Goal: Navigation & Orientation: Understand site structure

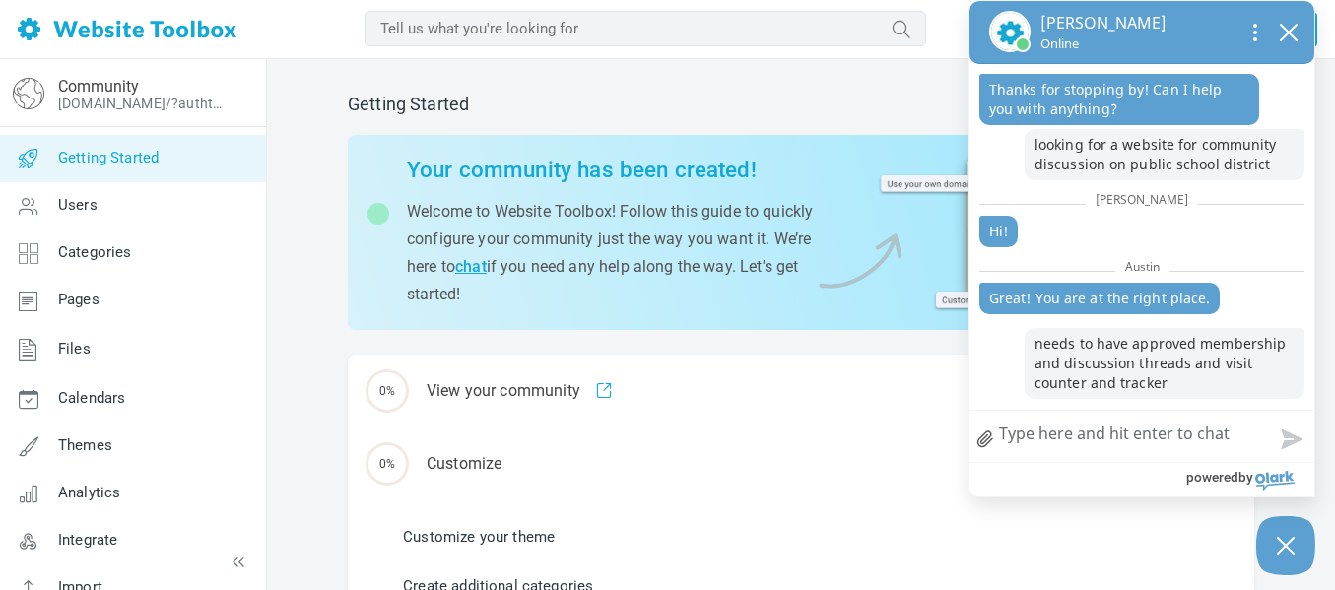
scroll to position [582, 0]
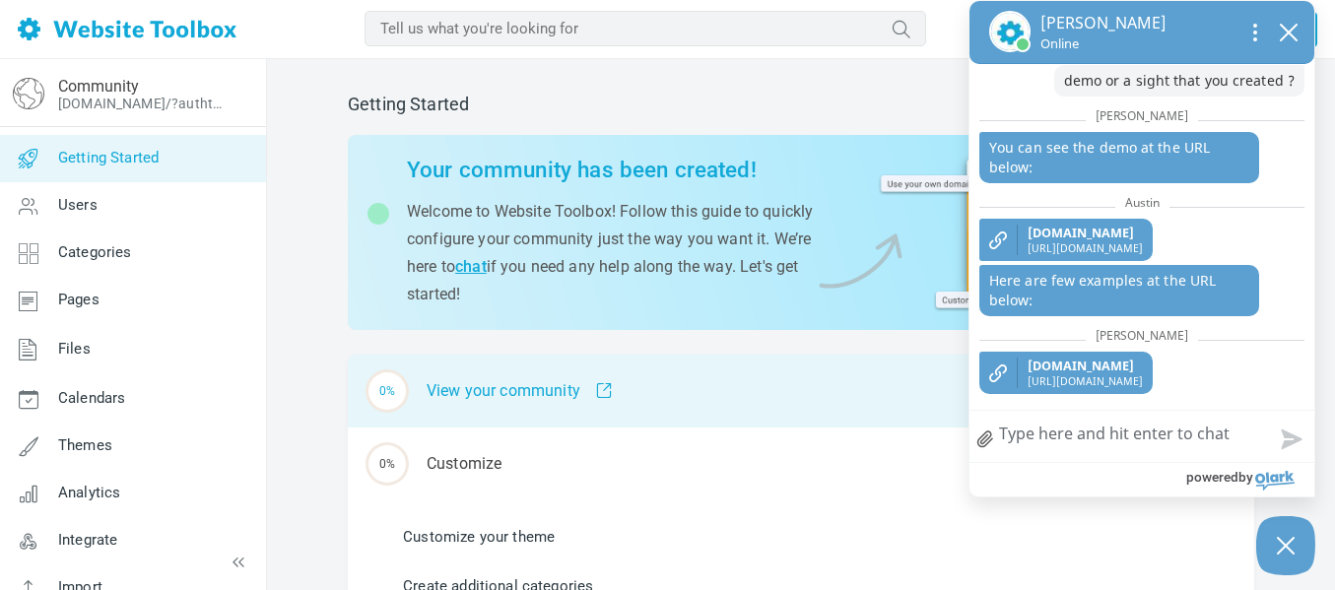
click at [534, 388] on div "0% View your community" at bounding box center [801, 391] width 906 height 73
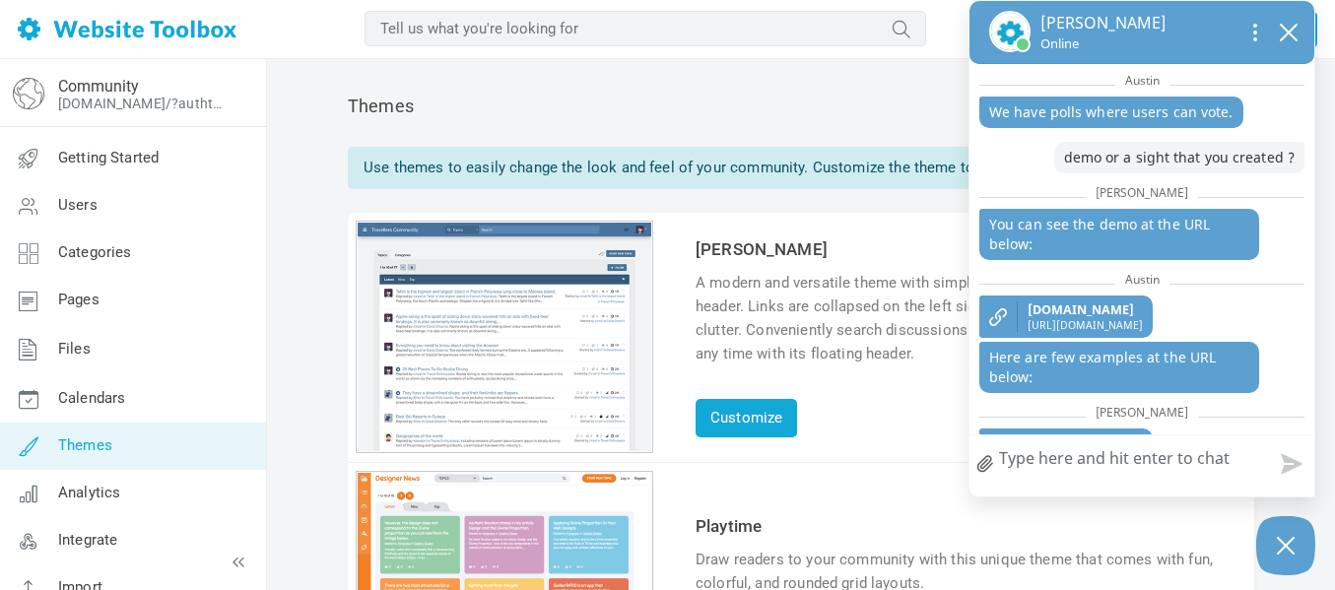
scroll to position [548, 0]
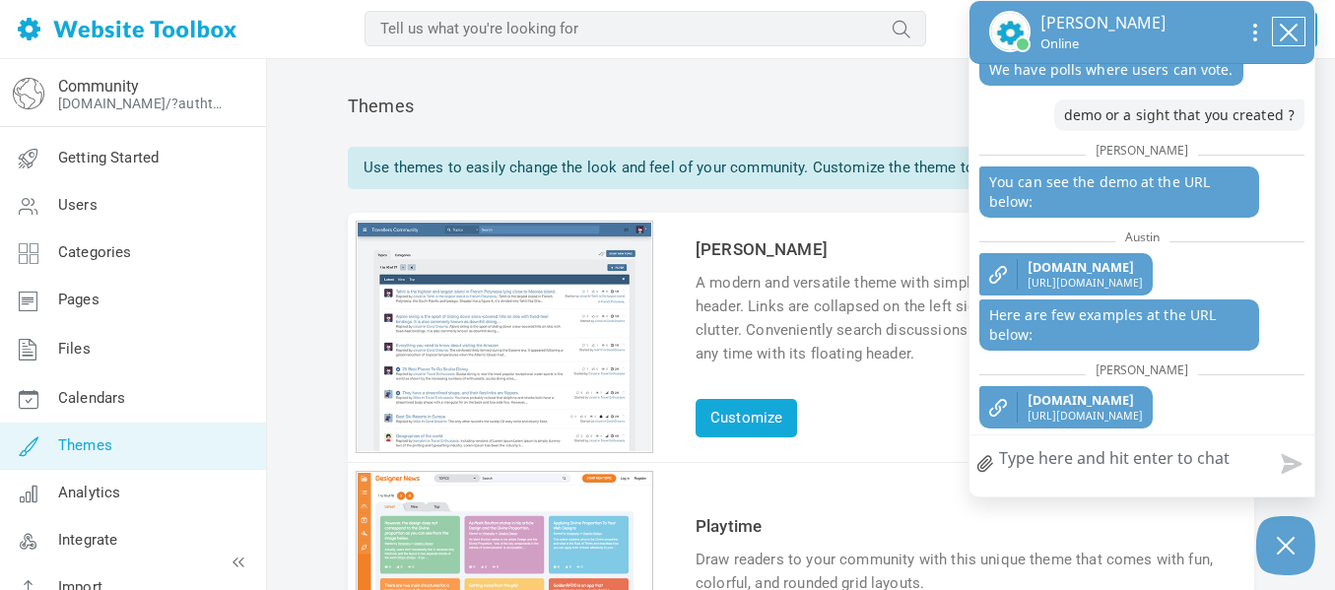
click at [1286, 38] on icon "close chatbox" at bounding box center [1289, 33] width 20 height 20
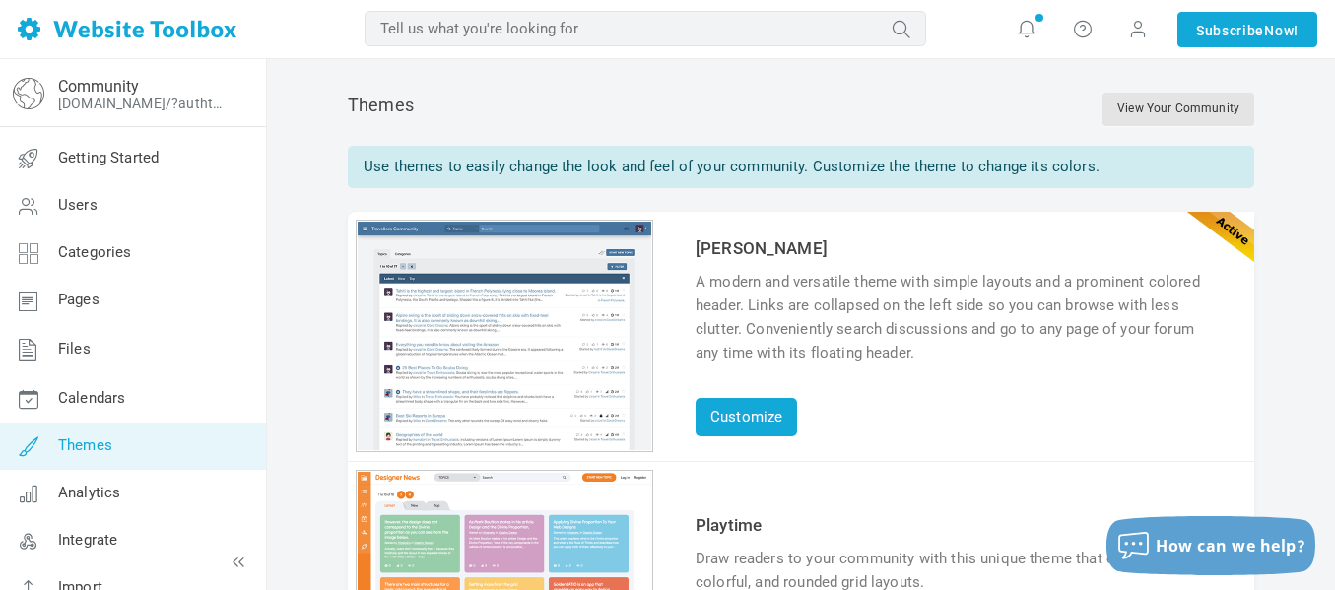
scroll to position [0, 0]
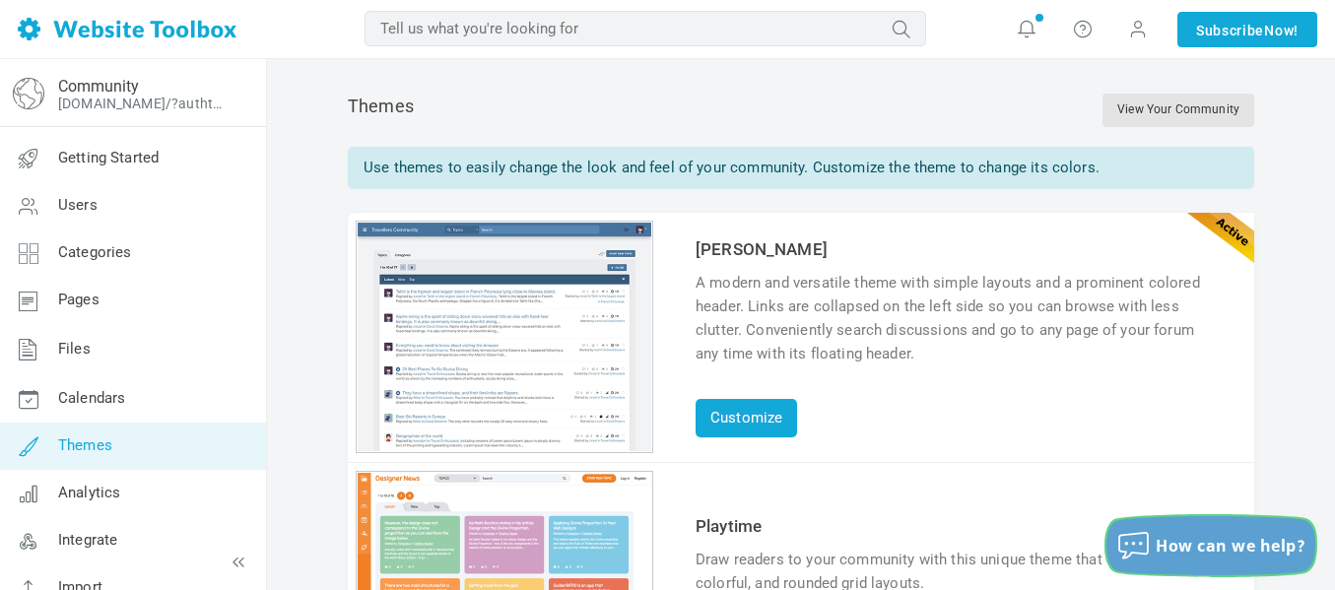
click at [1244, 546] on span "How can we help?" at bounding box center [1231, 546] width 150 height 22
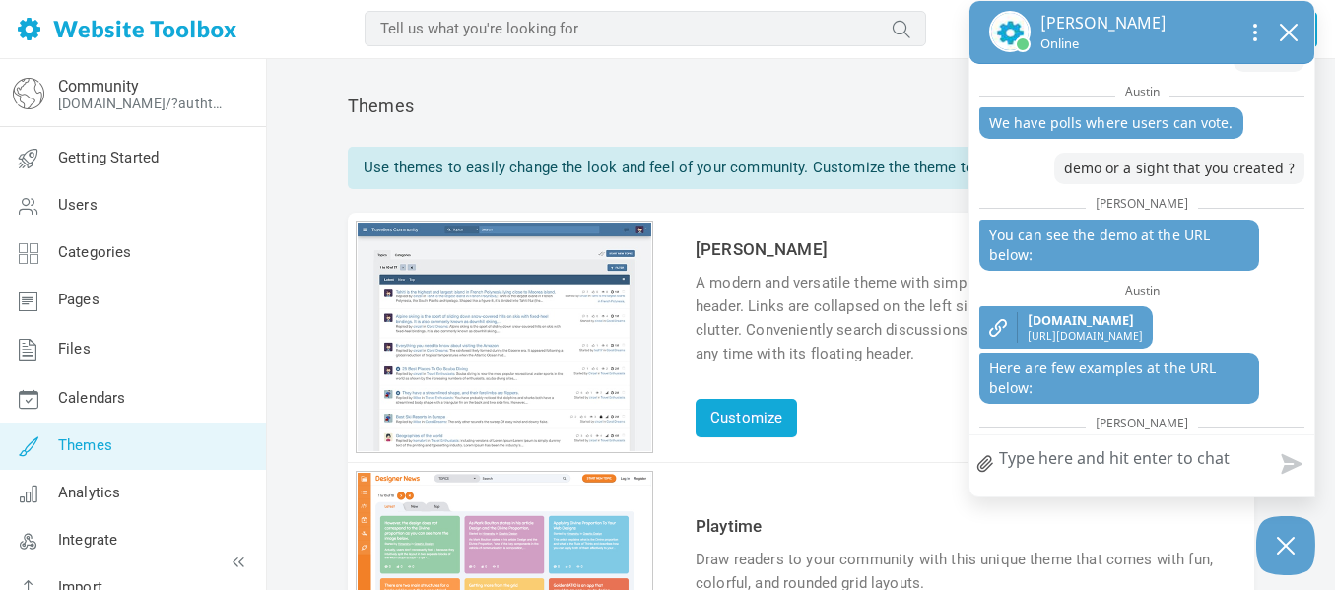
scroll to position [548, 0]
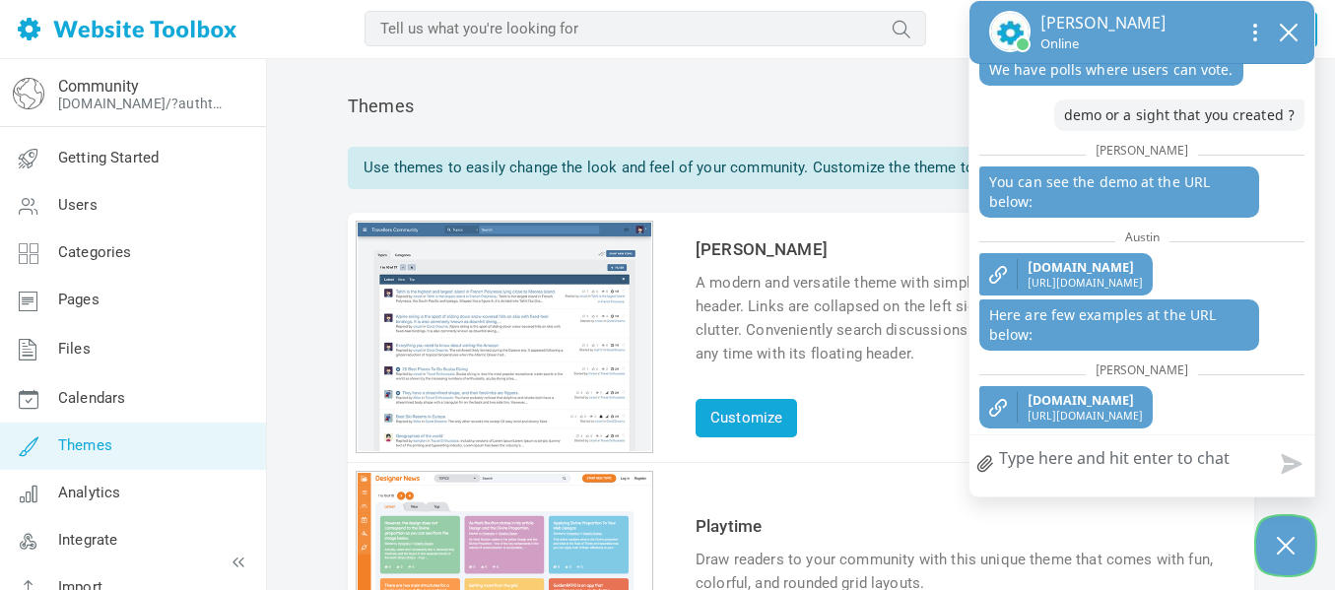
click at [1285, 552] on icon "Close Chatbox" at bounding box center [1286, 545] width 20 height 49
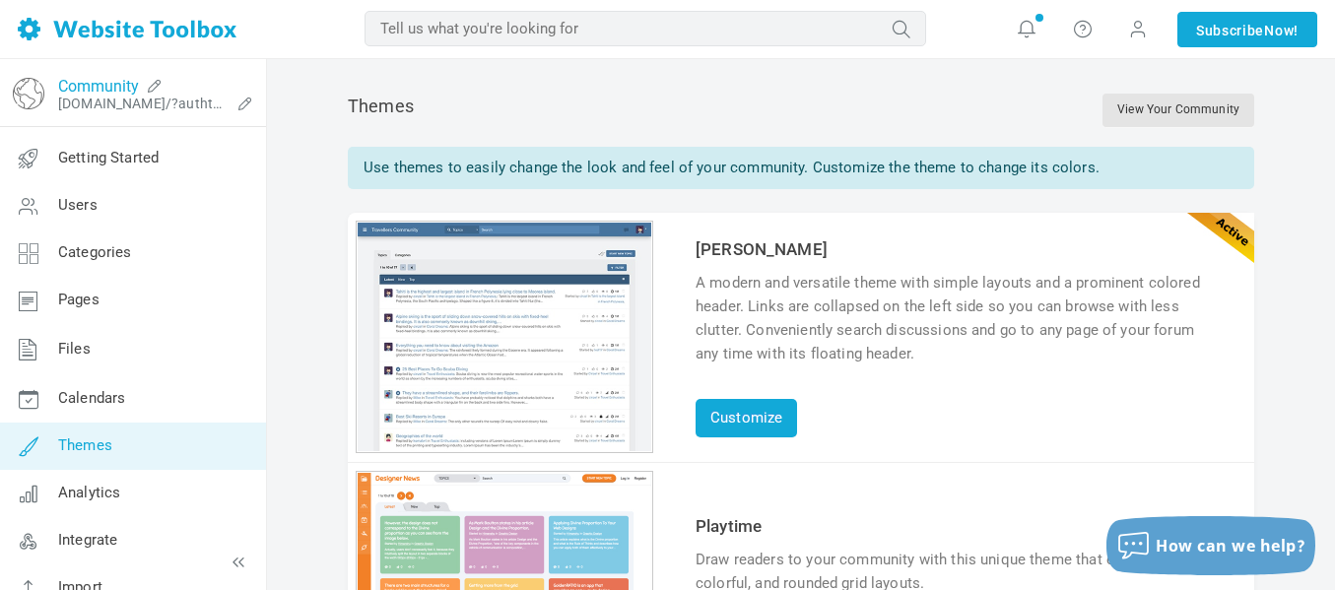
click at [97, 84] on link "Community" at bounding box center [98, 86] width 81 height 19
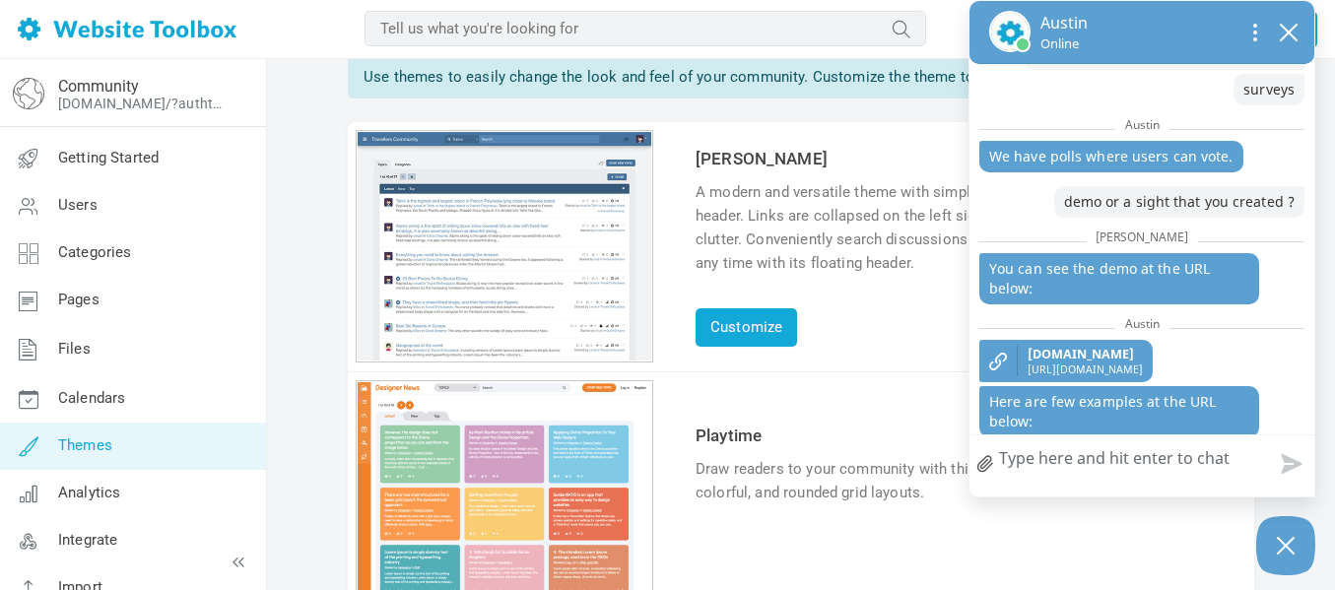
scroll to position [581, 0]
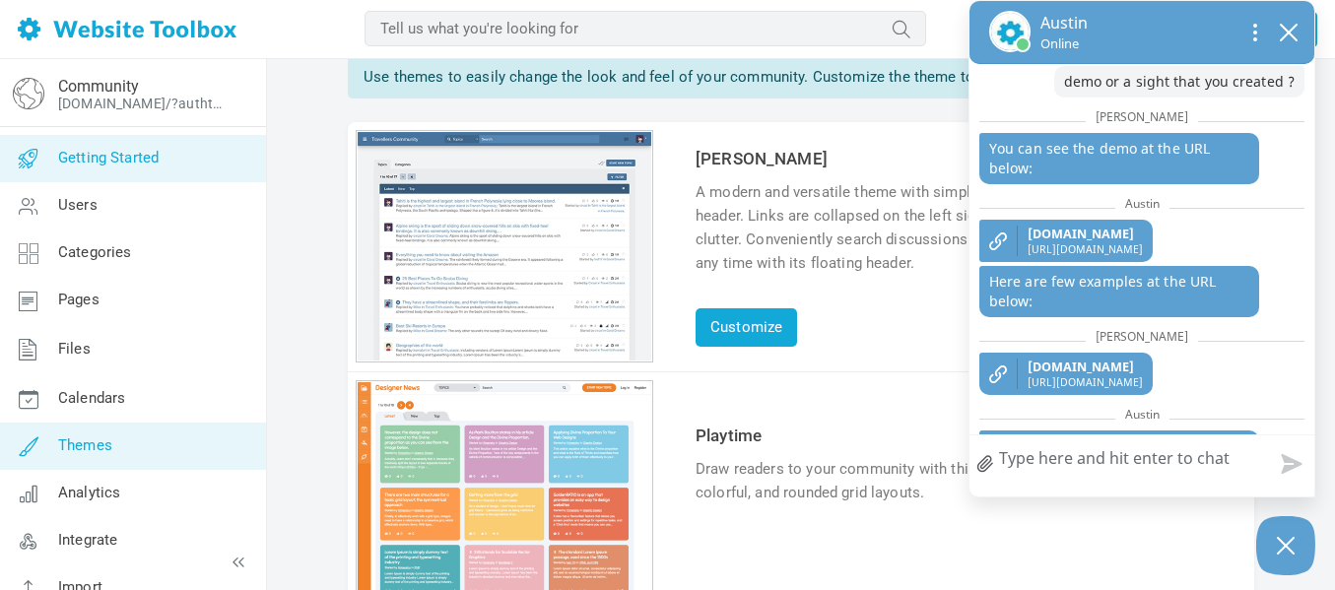
click at [101, 167] on link "Getting Started" at bounding box center [132, 158] width 267 height 47
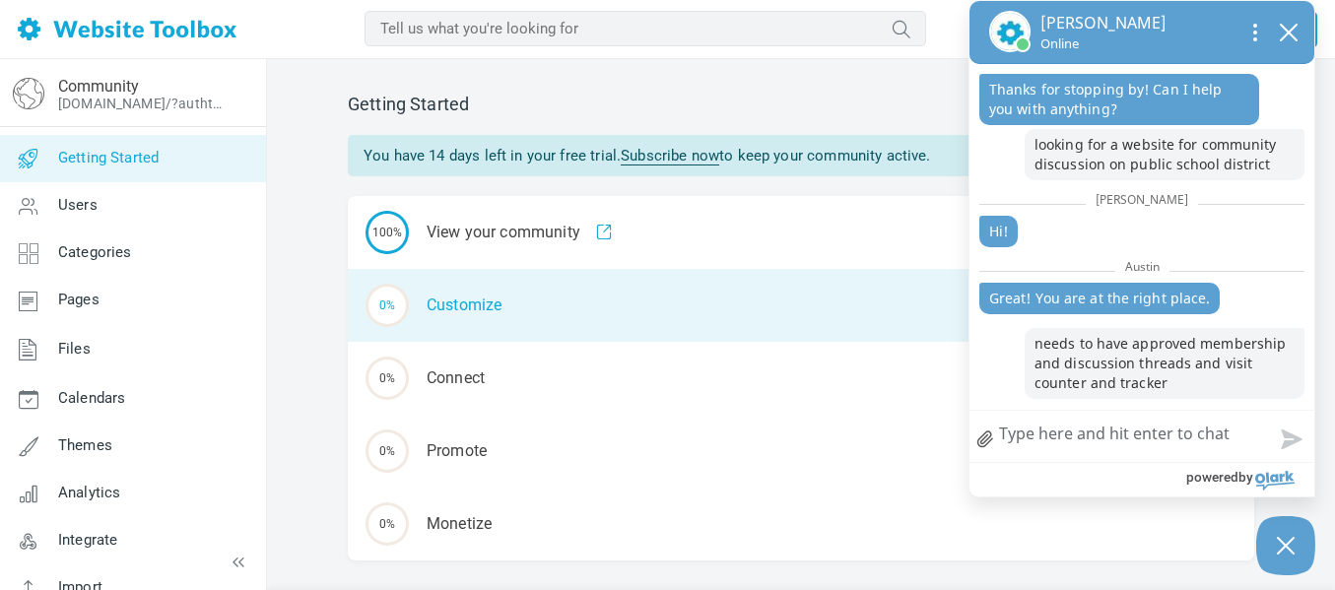
scroll to position [756, 0]
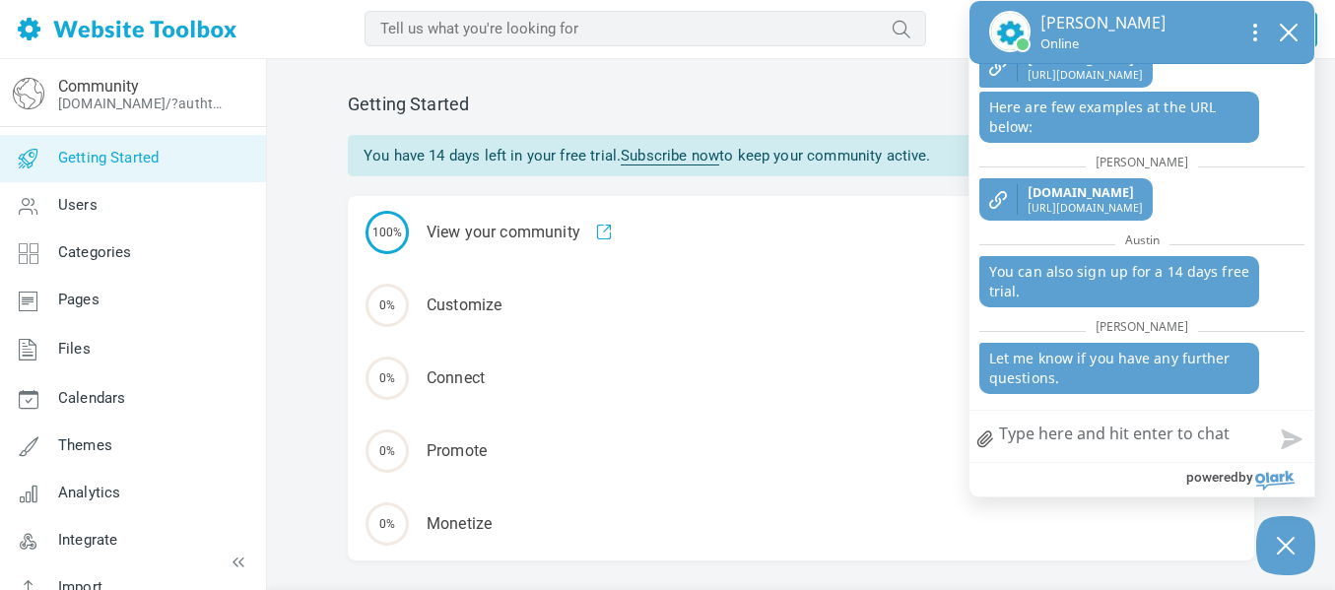
click at [1165, 436] on textarea "How can we help?" at bounding box center [1141, 436] width 345 height 51
type textarea "o"
type textarea "ok"
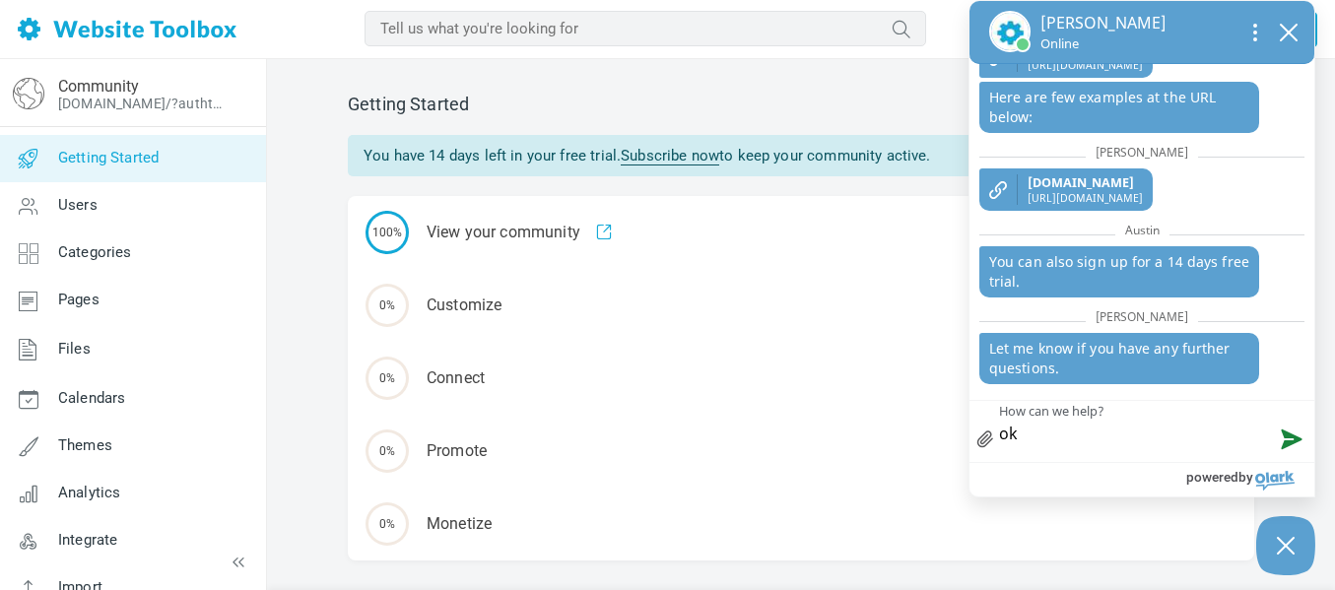
type textarea "ok"
click at [1297, 447] on button "Send message" at bounding box center [1287, 437] width 53 height 49
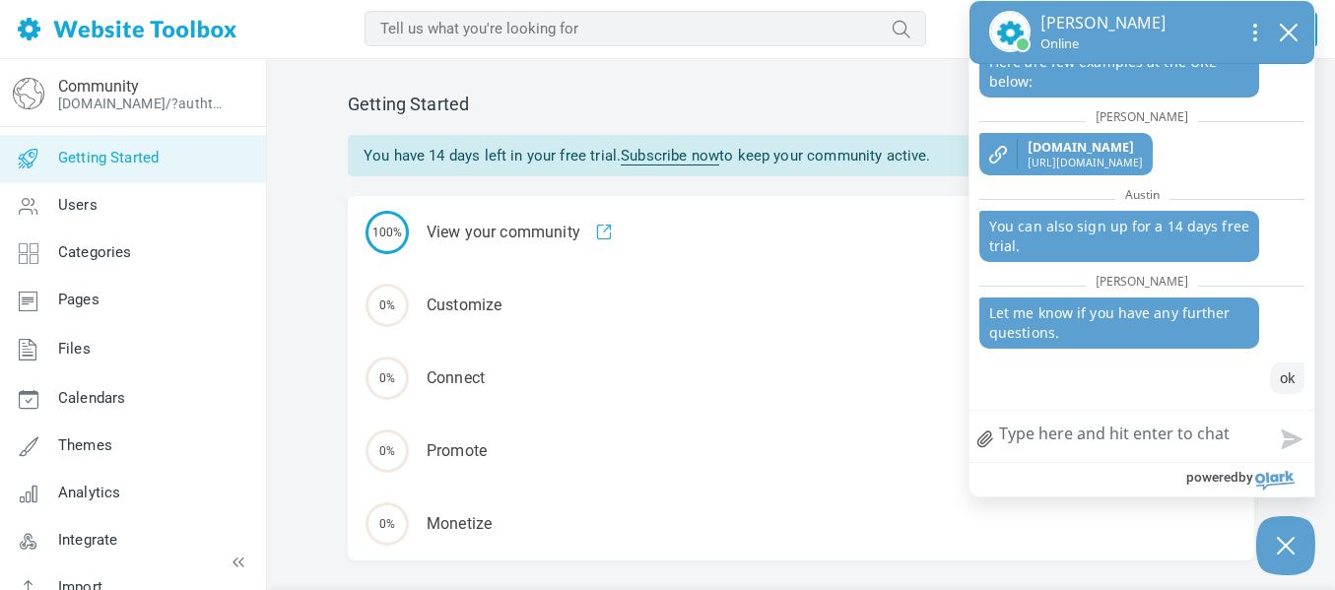
scroll to position [801, 0]
click at [1284, 536] on icon "Close Chatbox" at bounding box center [1286, 545] width 20 height 49
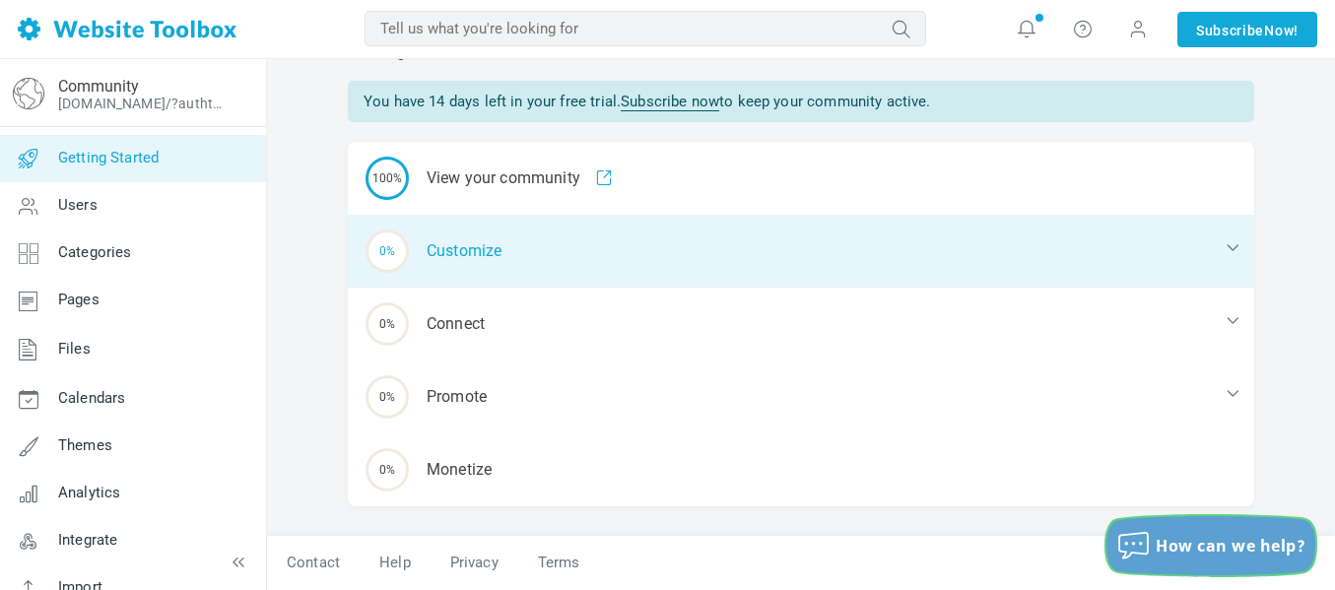
scroll to position [0, 0]
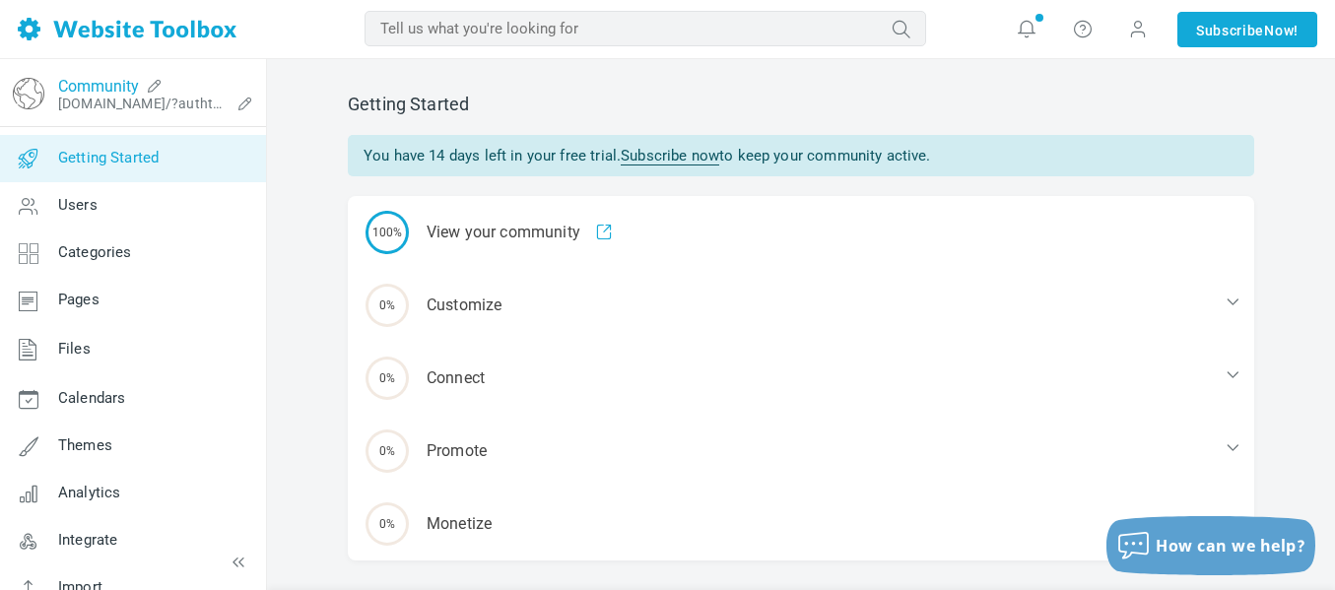
click at [128, 86] on link "Community" at bounding box center [98, 86] width 81 height 19
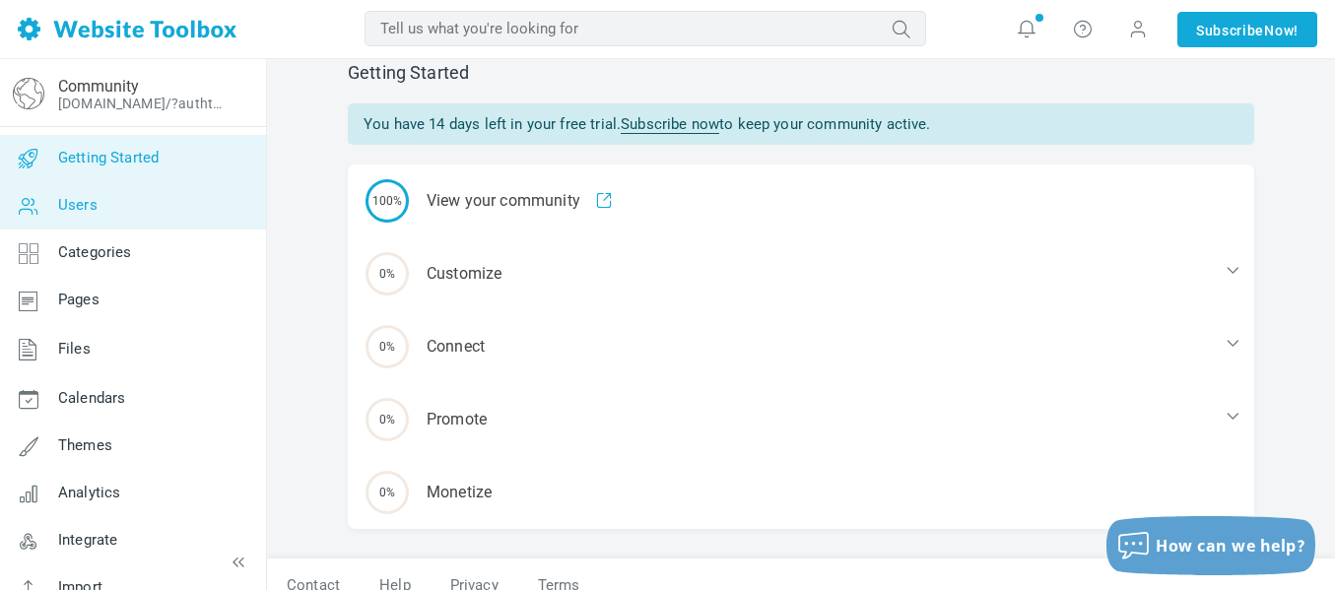
click at [93, 205] on span "Users" at bounding box center [77, 205] width 39 height 18
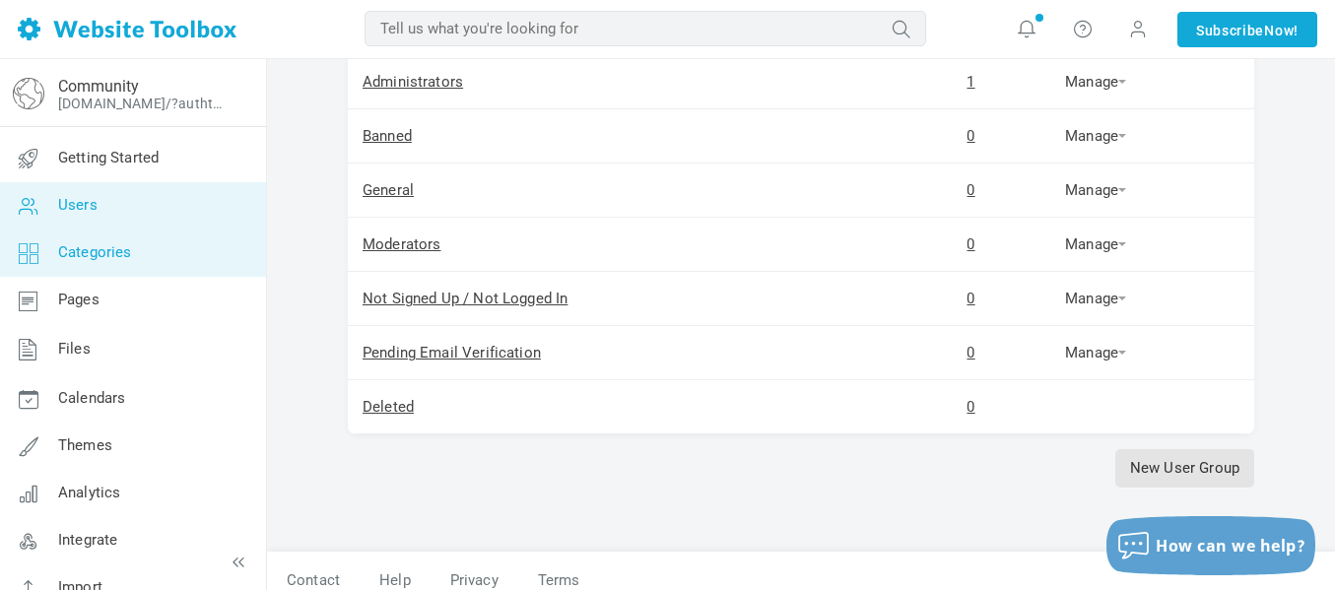
scroll to position [222, 0]
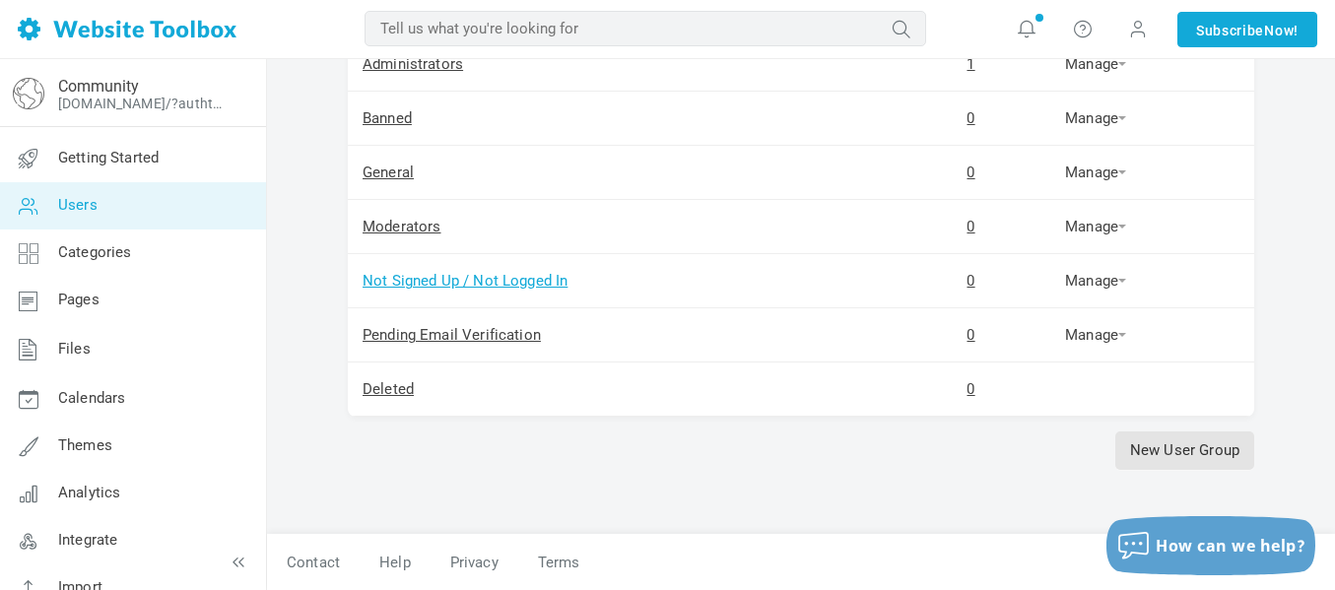
click at [399, 278] on link "Not Signed Up / Not Logged In" at bounding box center [465, 281] width 205 height 18
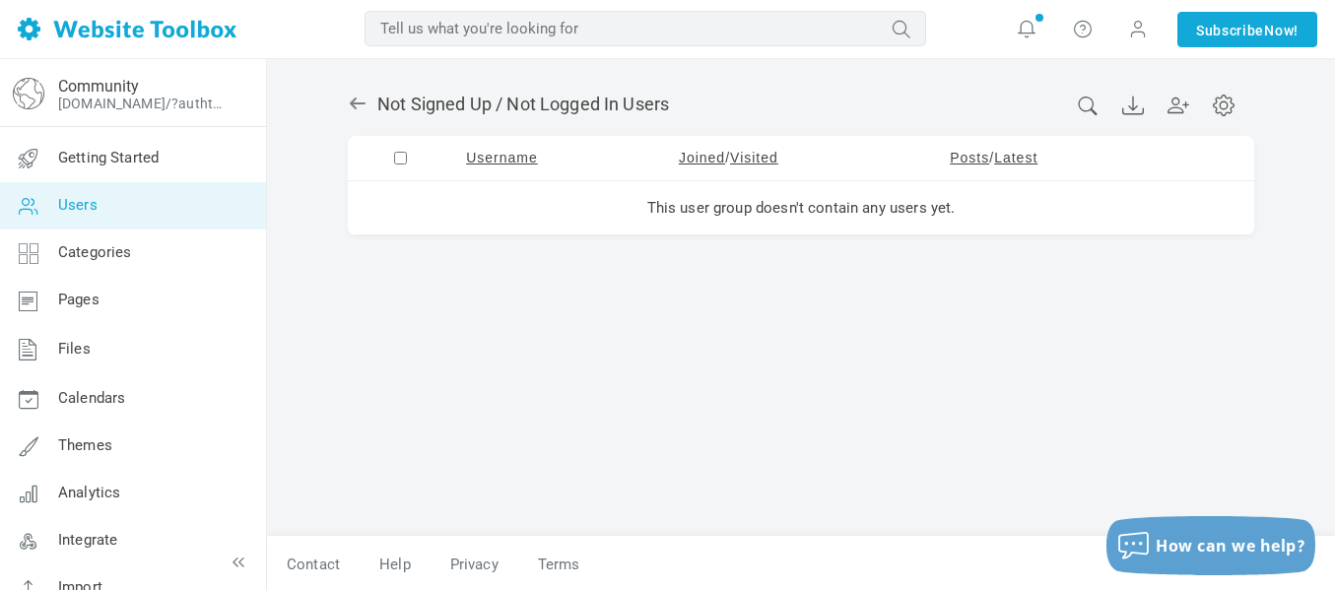
scroll to position [649, 0]
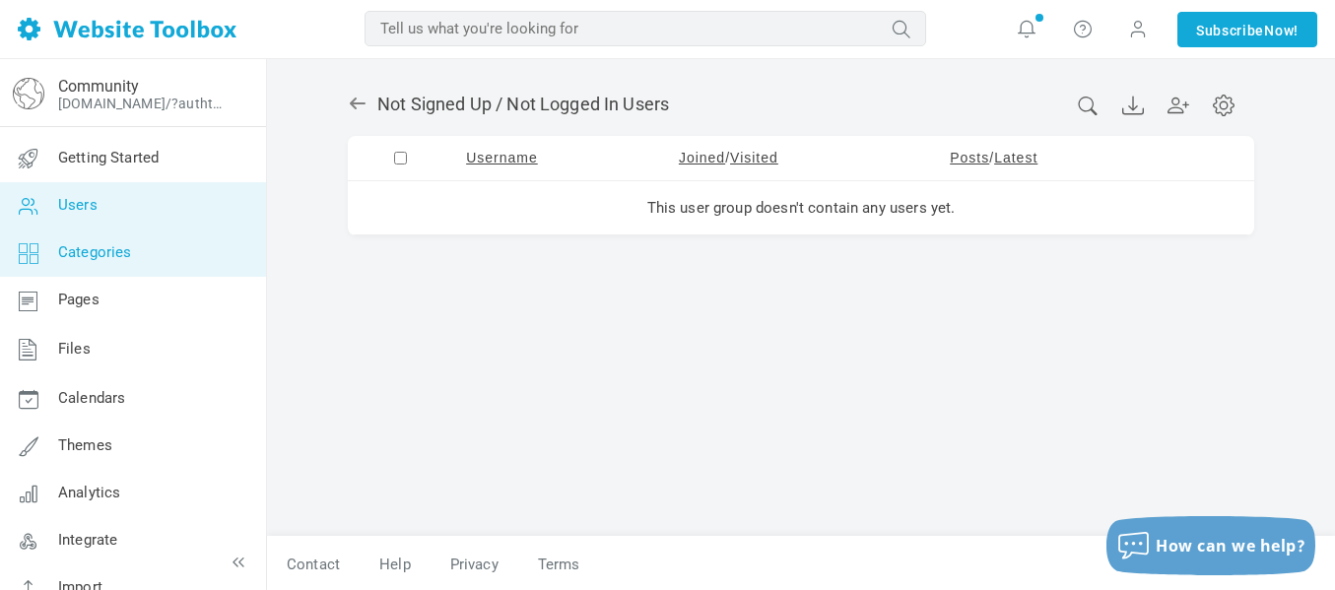
click at [116, 252] on span "Categories" at bounding box center [95, 252] width 74 height 18
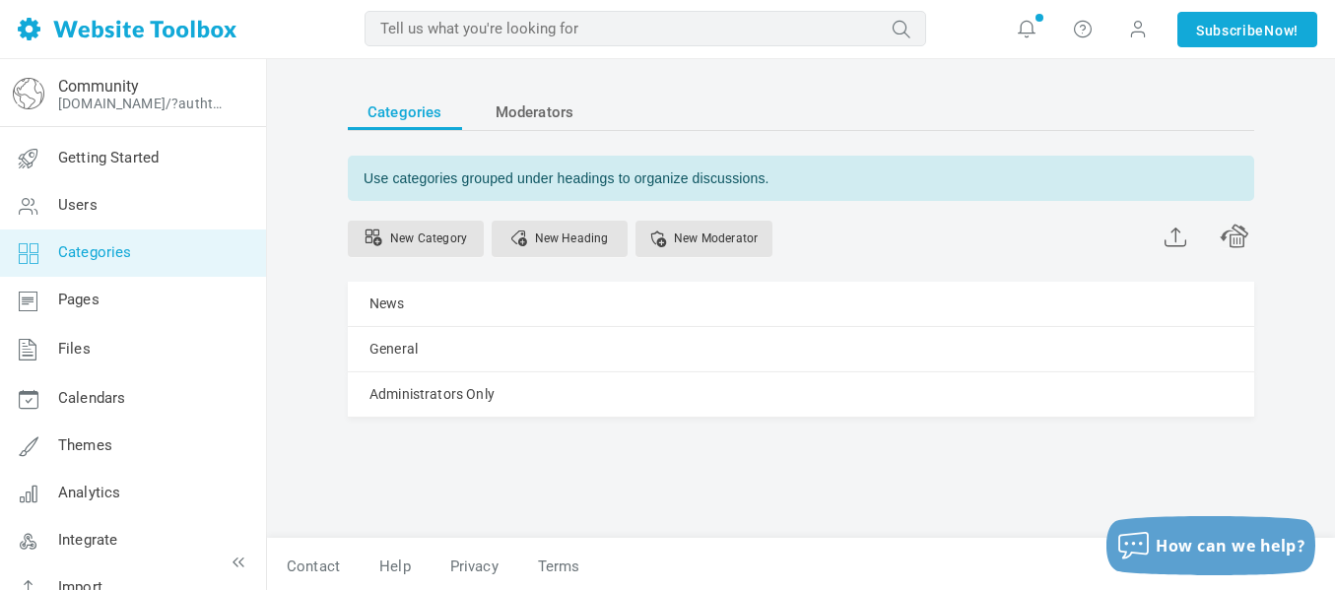
scroll to position [649, 0]
click at [83, 398] on span "Calendars" at bounding box center [91, 398] width 67 height 18
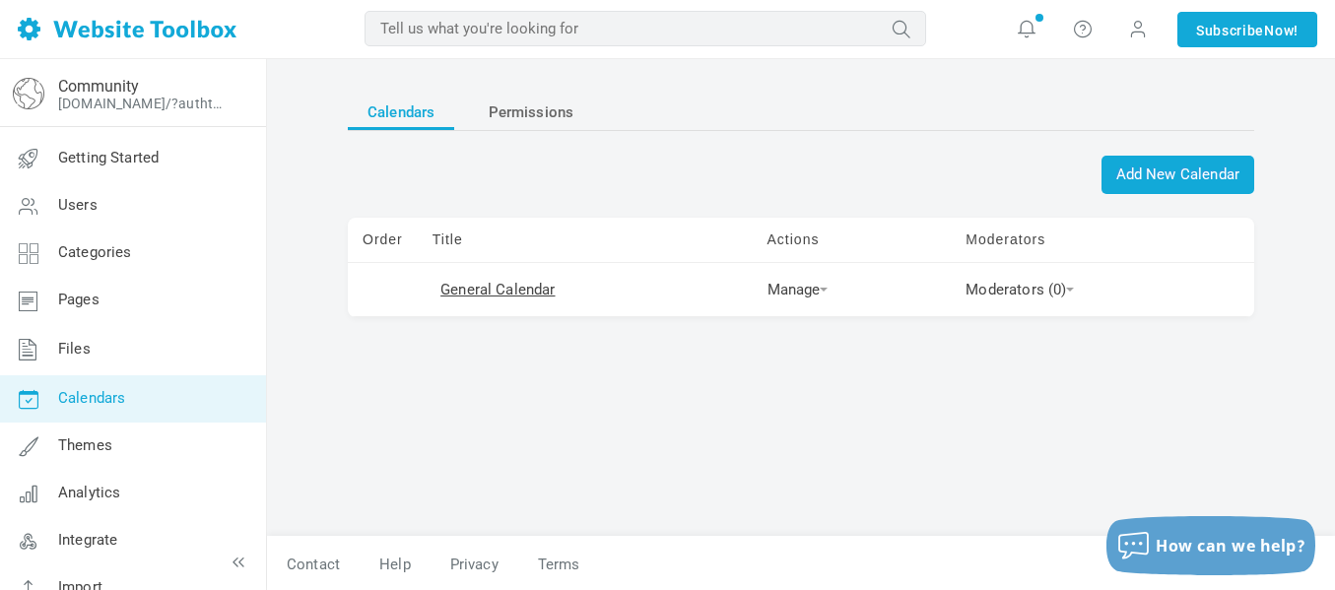
scroll to position [649, 0]
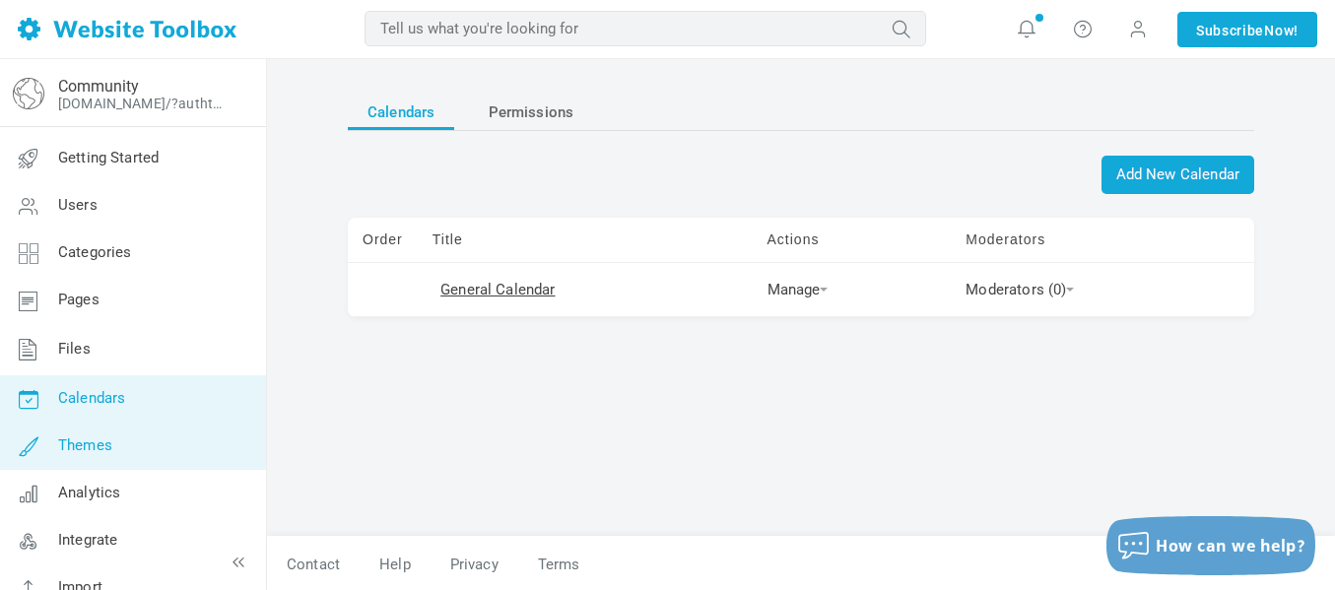
click at [89, 446] on span "Themes" at bounding box center [85, 445] width 54 height 18
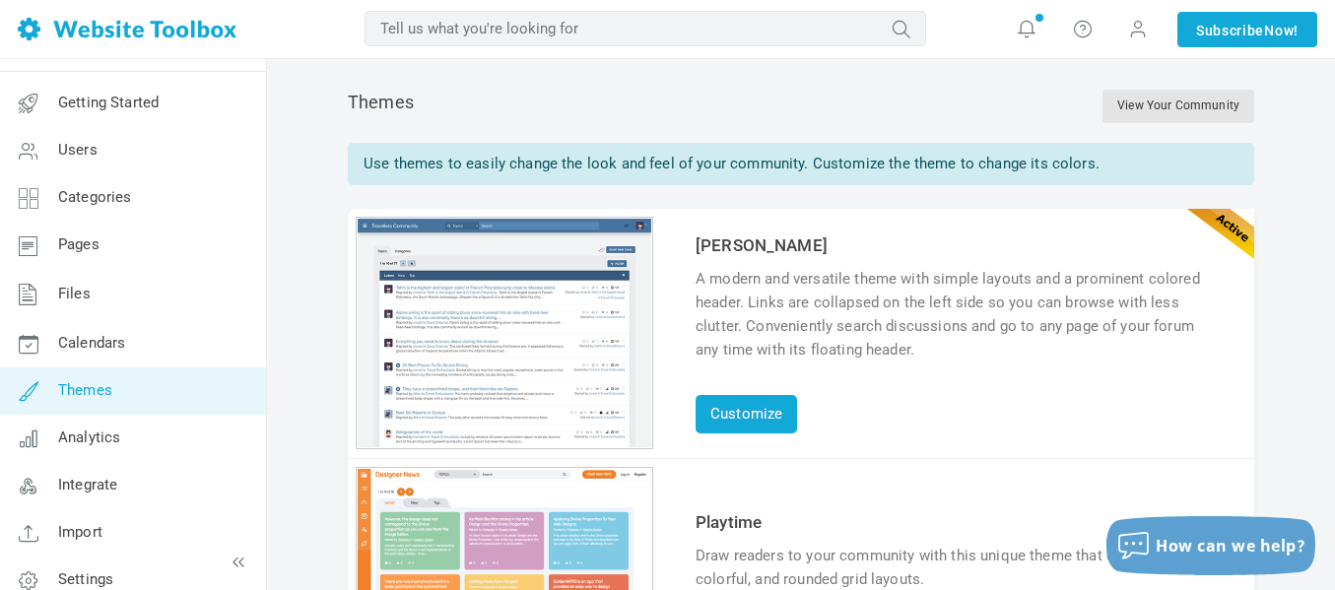
scroll to position [76, 0]
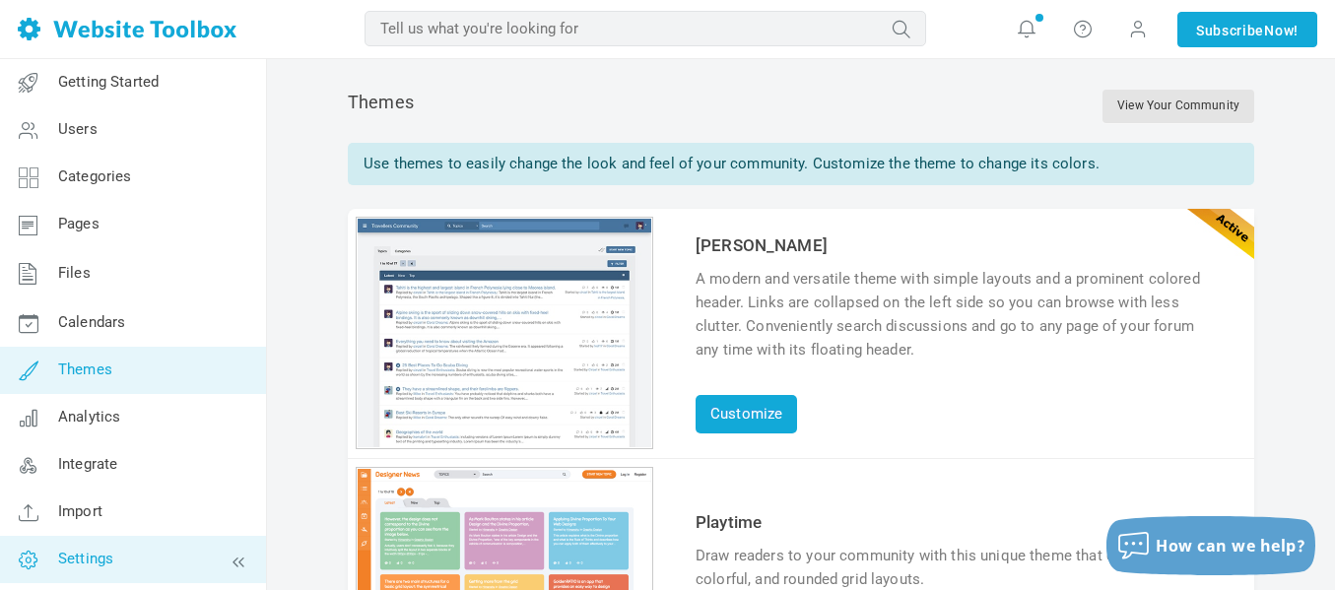
click at [77, 558] on span "Settings" at bounding box center [85, 559] width 55 height 18
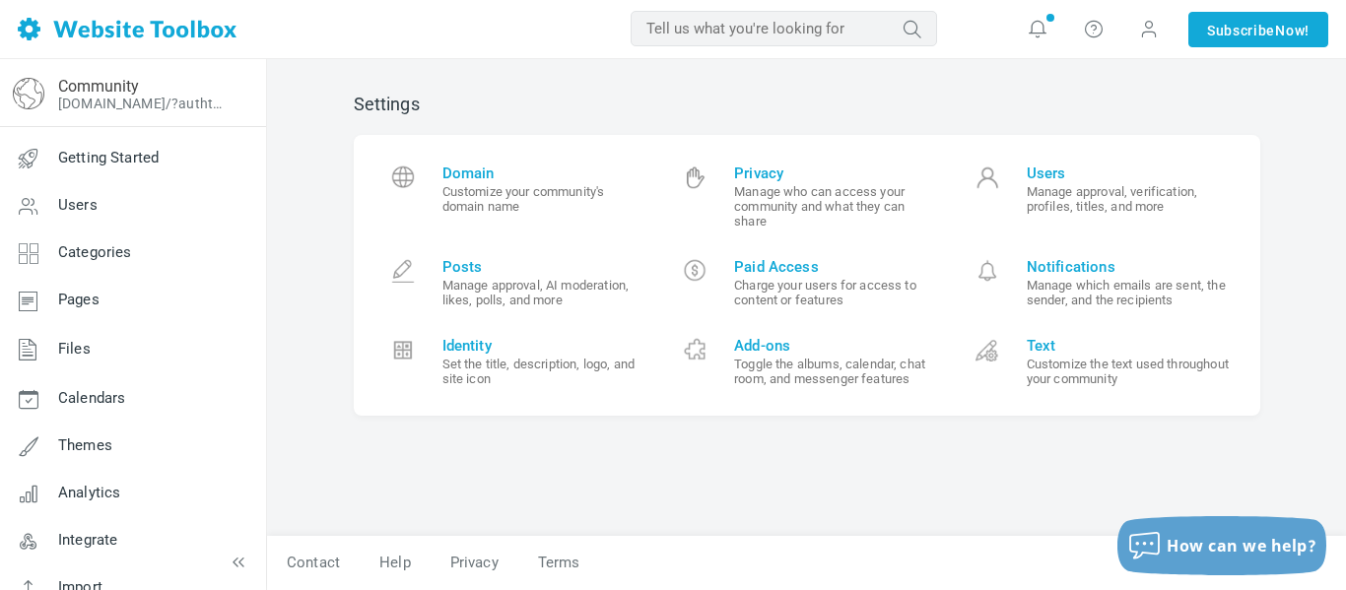
scroll to position [684, 0]
click at [113, 91] on link "Community" at bounding box center [98, 86] width 81 height 19
